Goal: Task Accomplishment & Management: Use online tool/utility

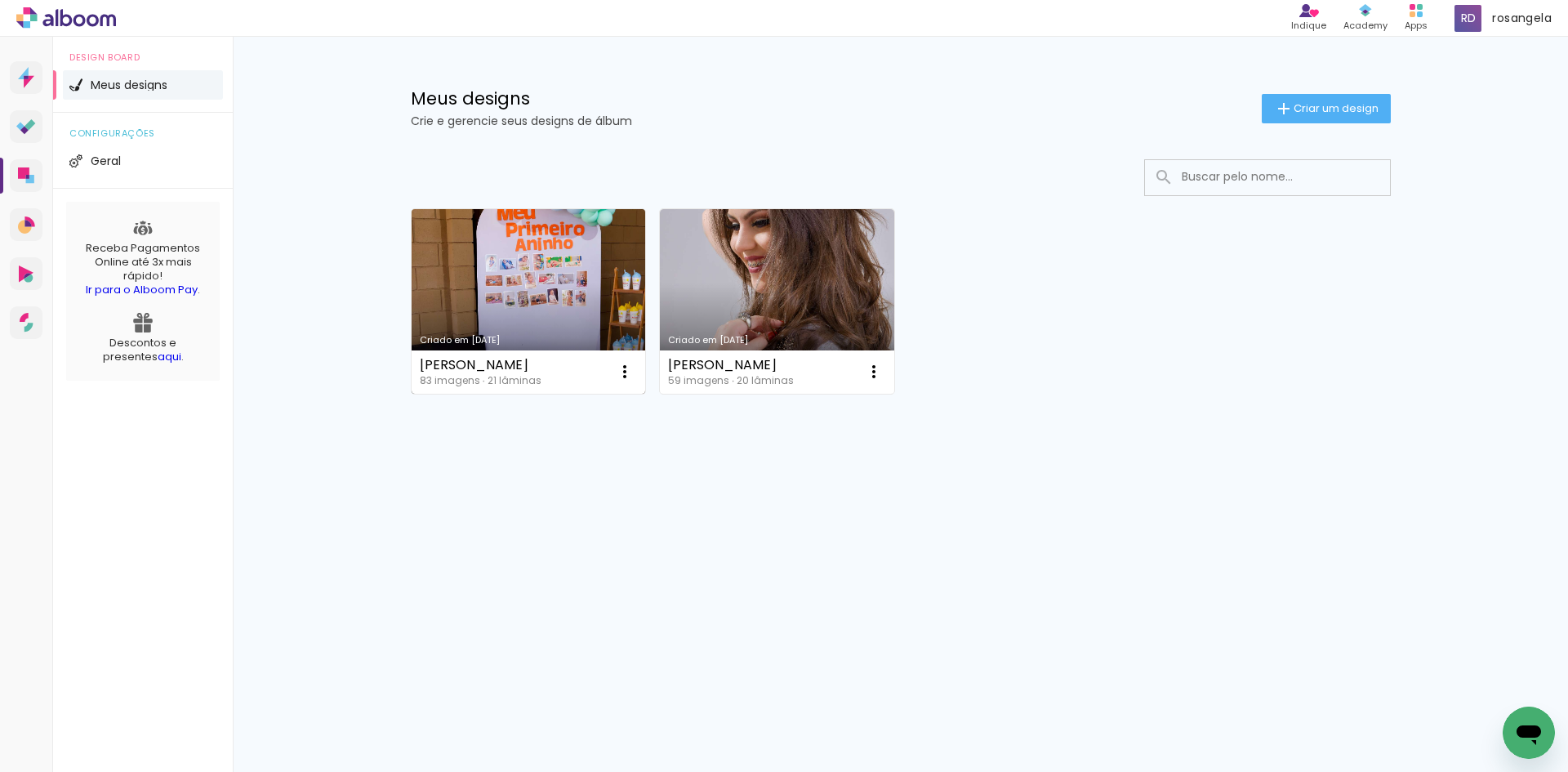
click at [554, 281] on link "Criado em [DATE]" at bounding box center [528, 301] width 234 height 185
